Goal: Transaction & Acquisition: Purchase product/service

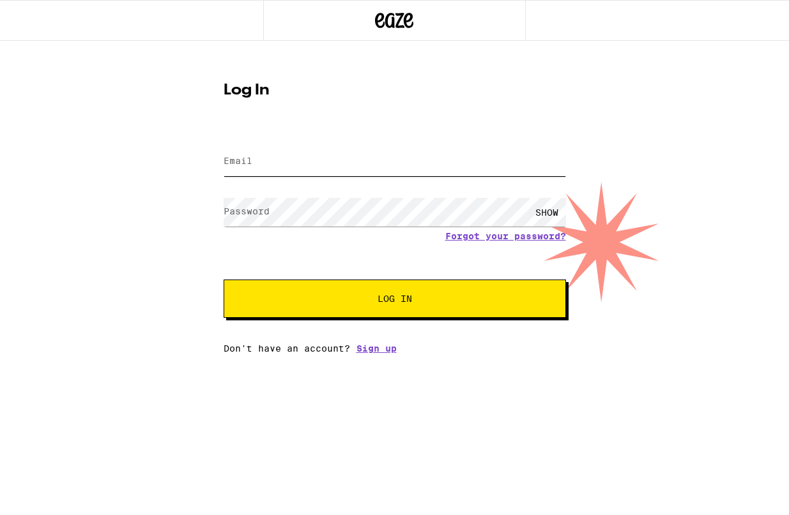
type input "[EMAIL_ADDRESS][DOMAIN_NAME]"
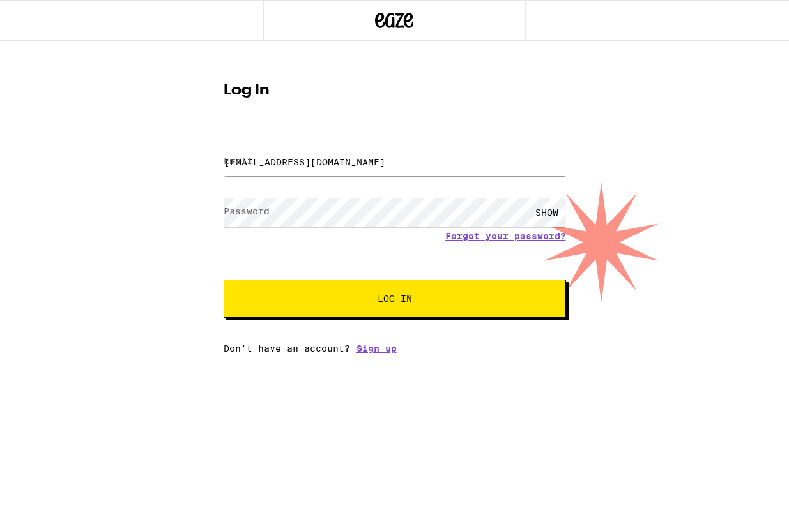
click at [394, 300] on button "Log In" at bounding box center [395, 299] width 342 height 38
